Goal: Task Accomplishment & Management: Complete application form

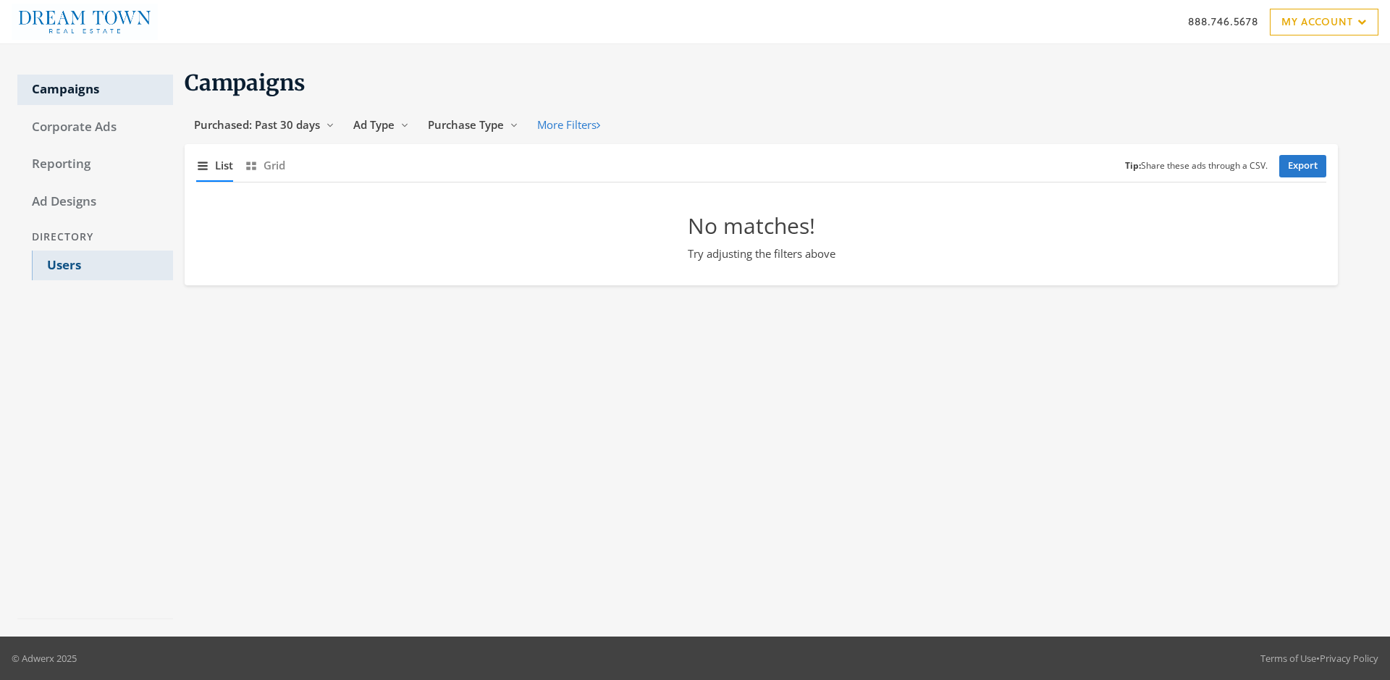
click at [102, 265] on link "Users" at bounding box center [102, 265] width 141 height 30
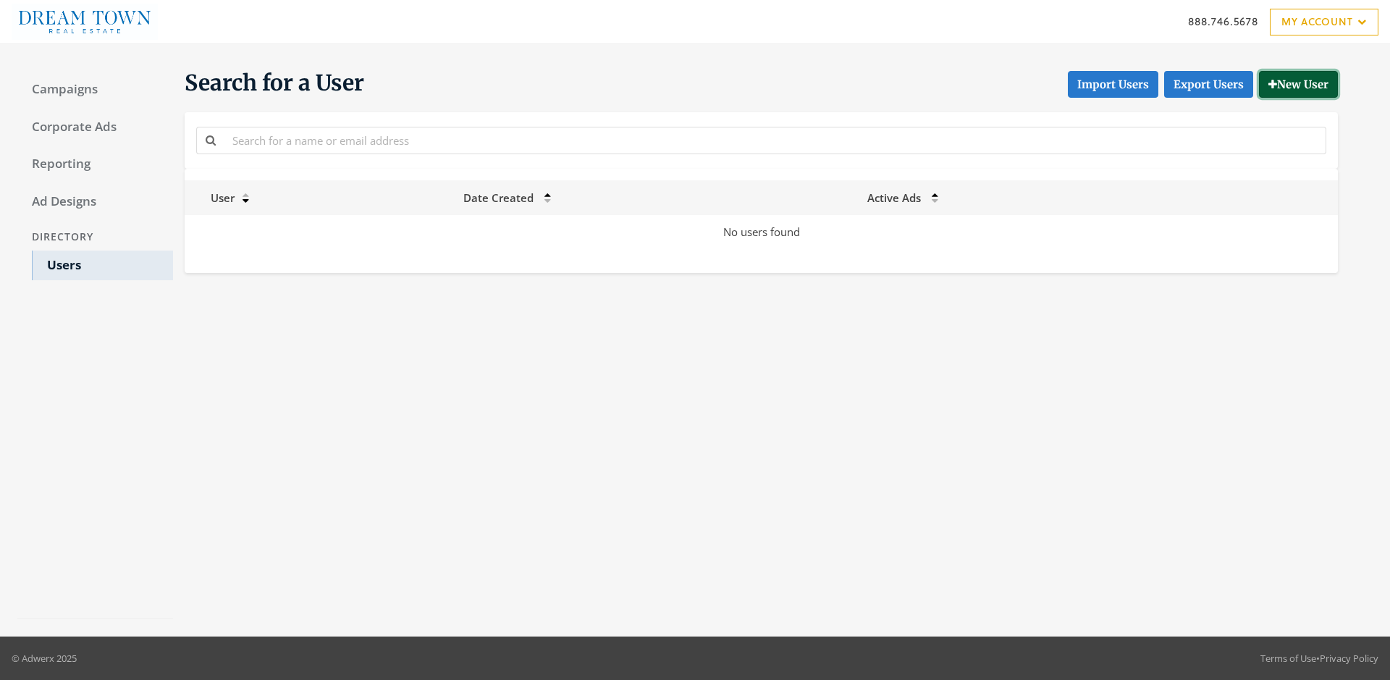
click at [1296, 84] on button "New User" at bounding box center [1298, 84] width 79 height 27
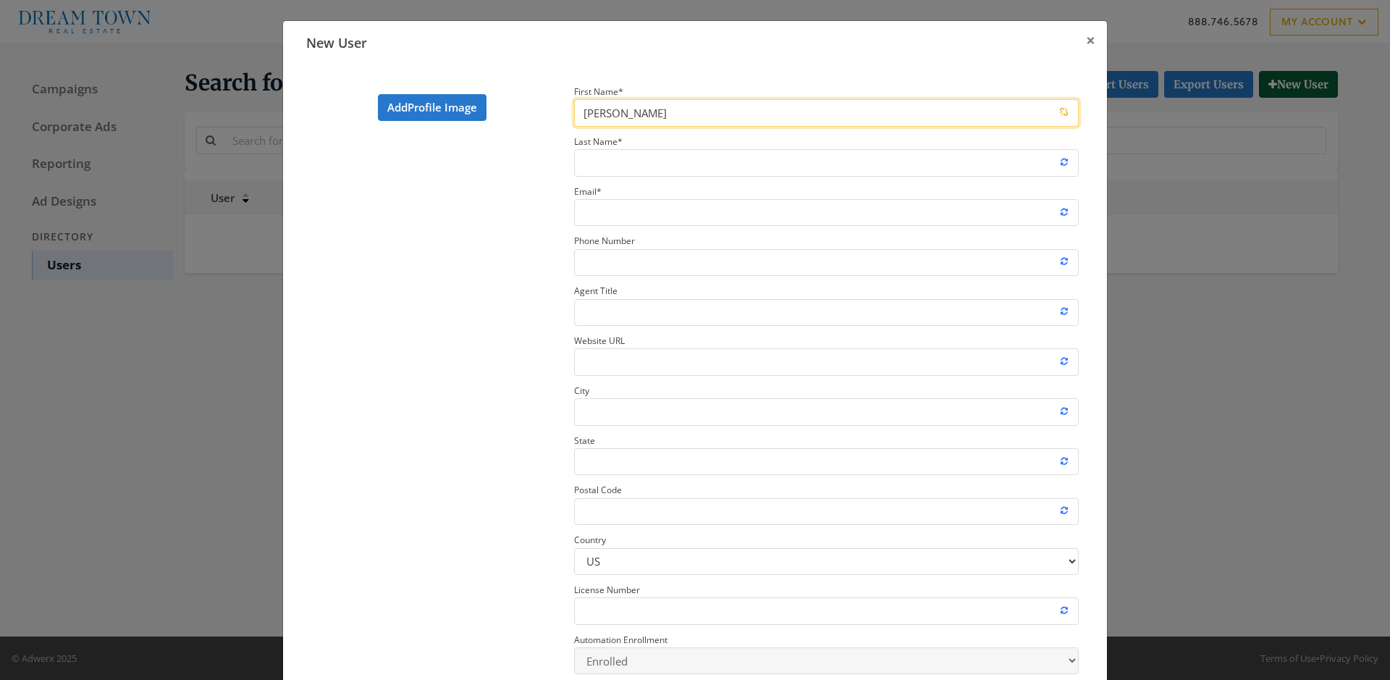
type input "John"
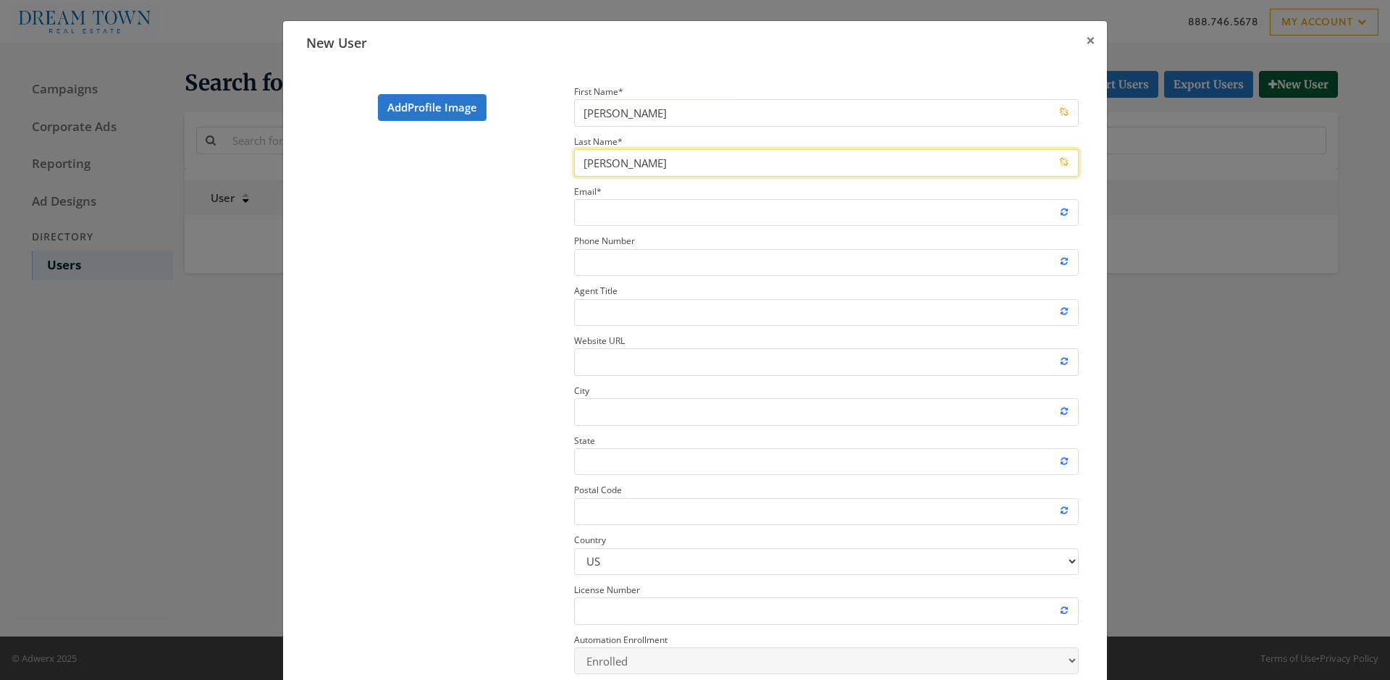
type input "Smith"
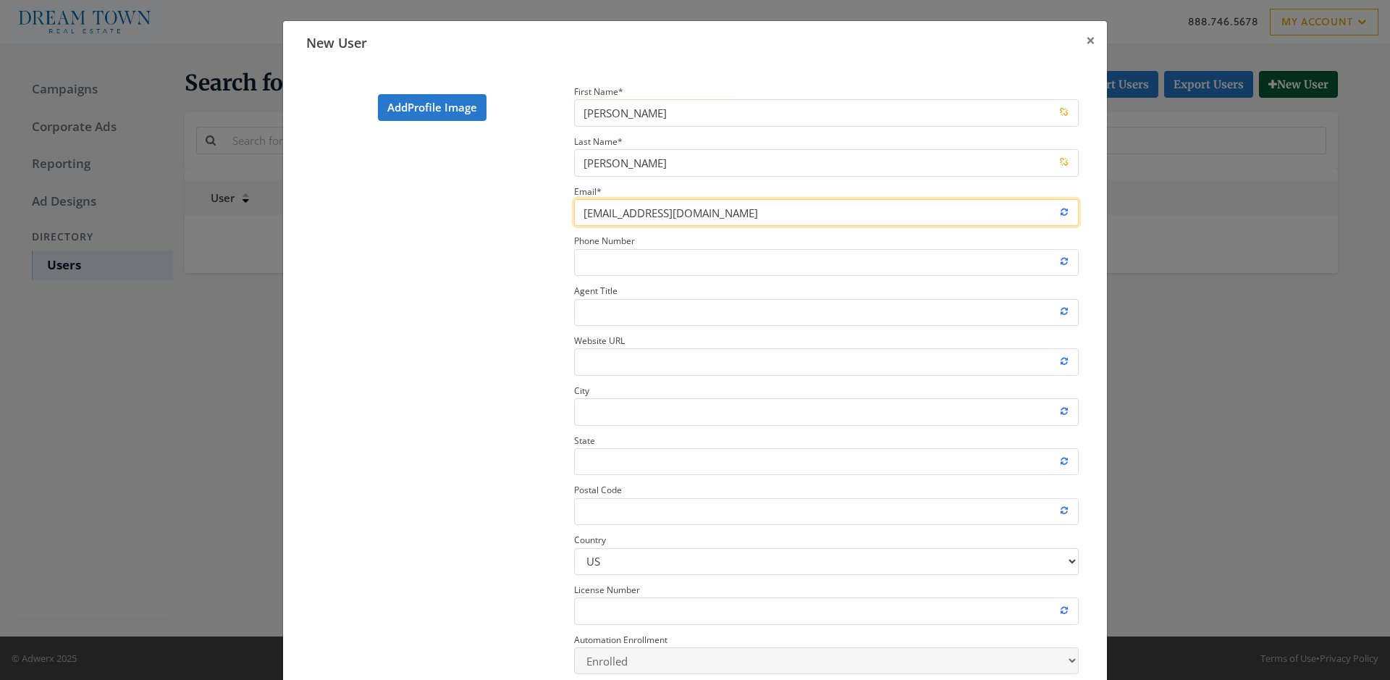
type input "newrosteruser@adwerx.com"
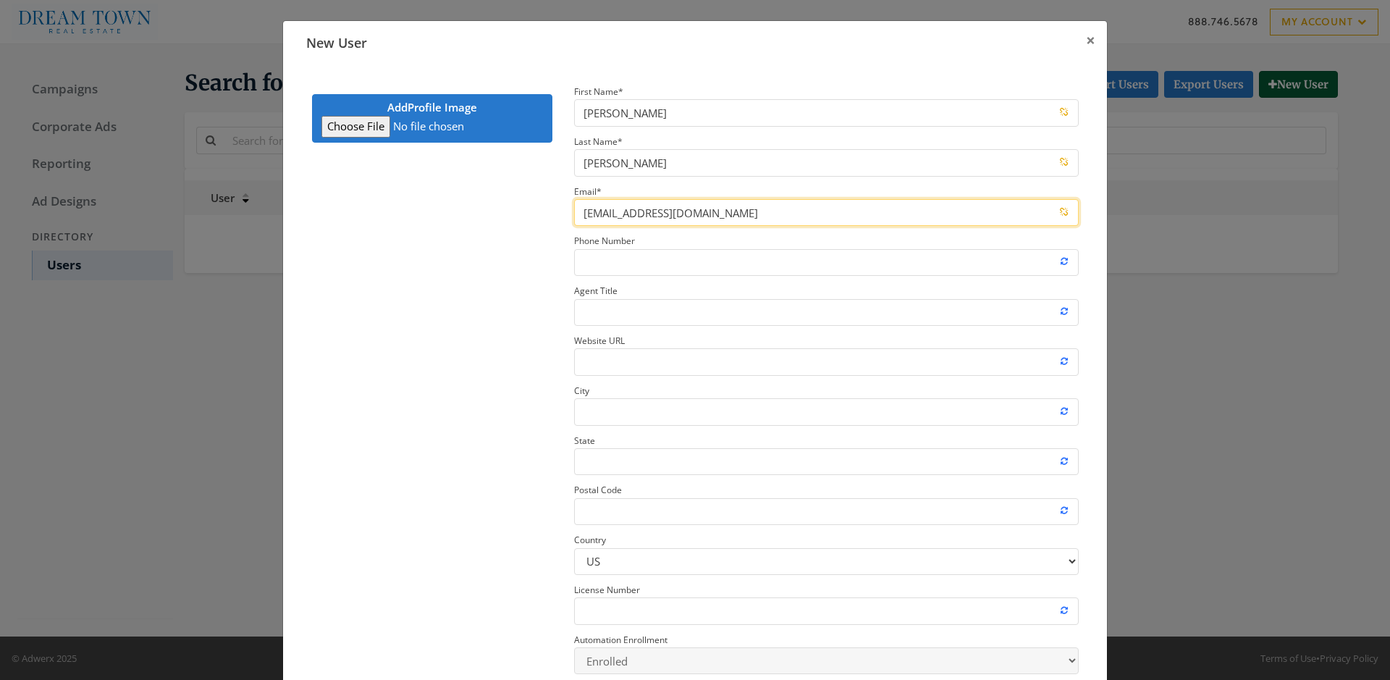
type input "C:\fakepath\download.jpeg"
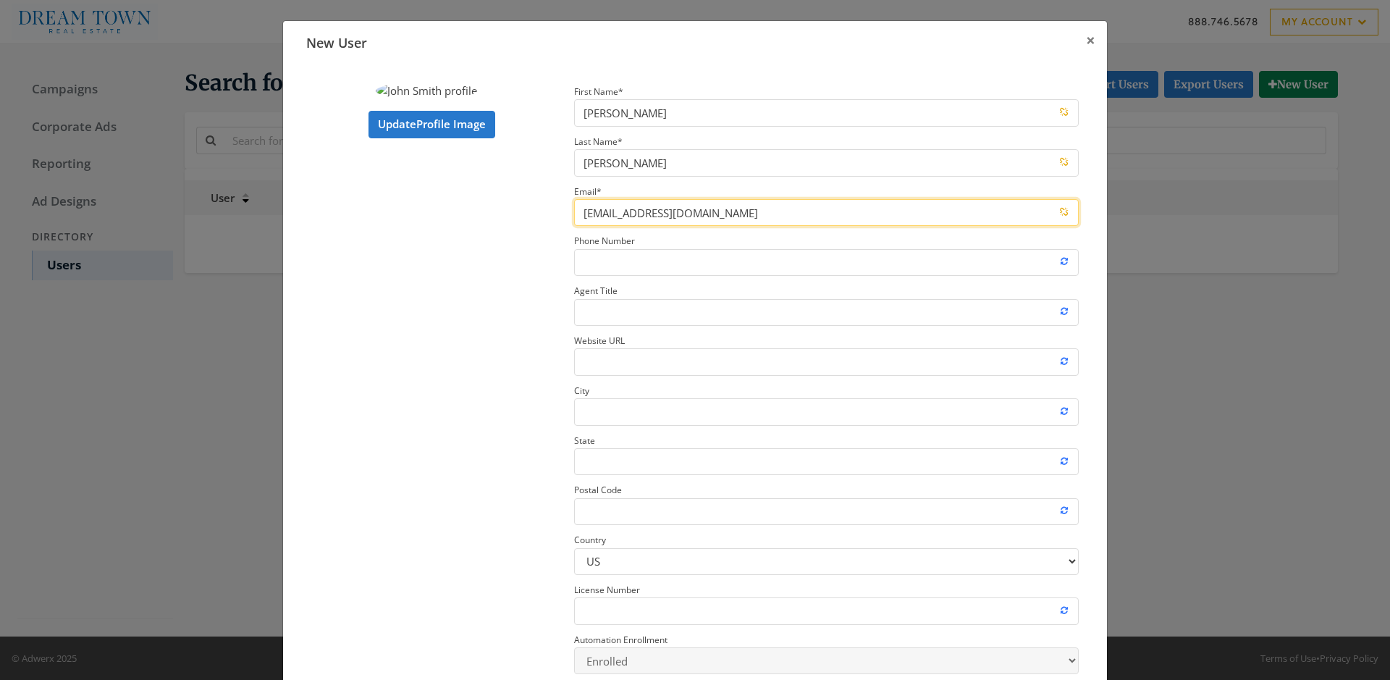
type input "newrosteruser@adwerx.com"
